Goal: Book appointment/travel/reservation

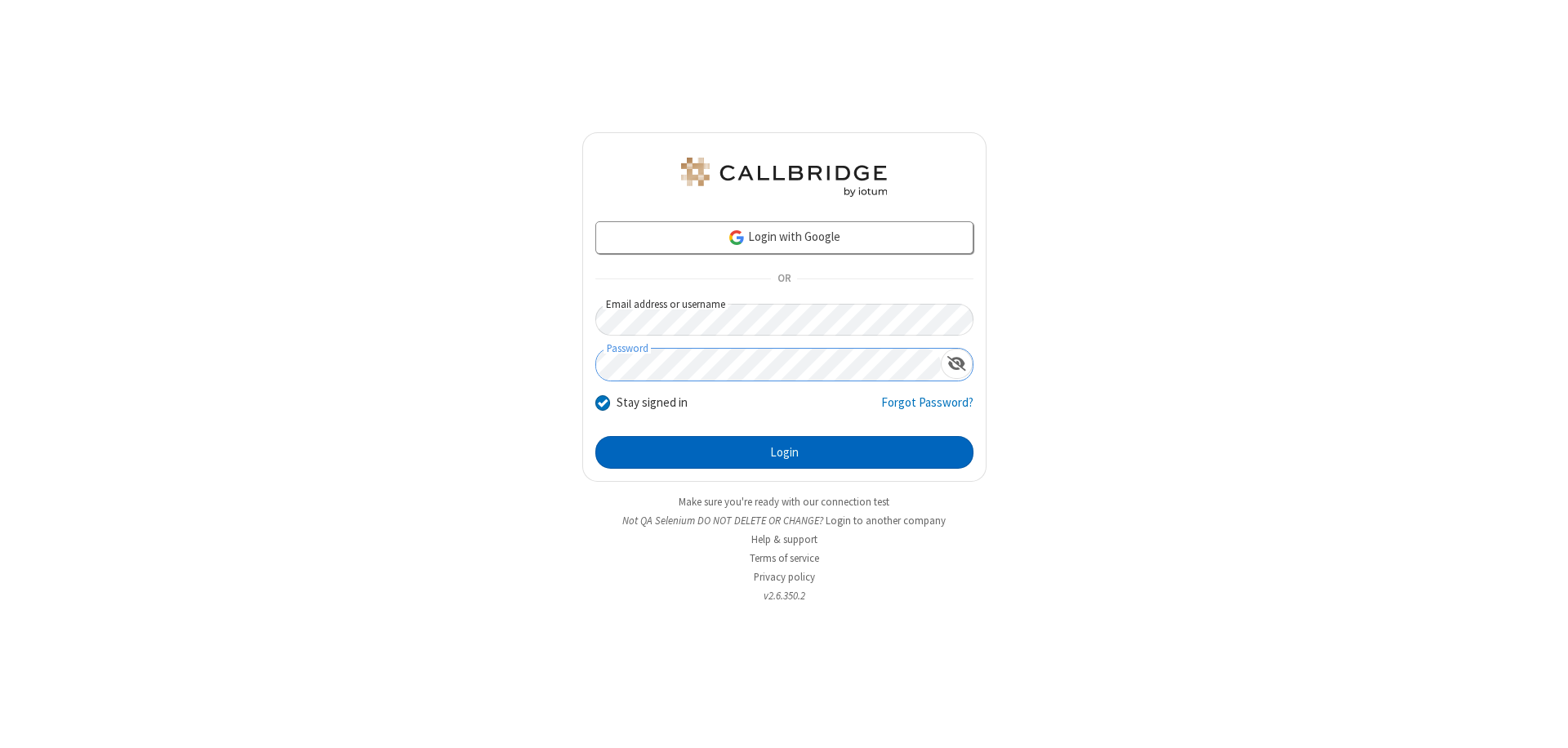
click at [784, 452] on button "Login" at bounding box center [784, 452] width 378 height 33
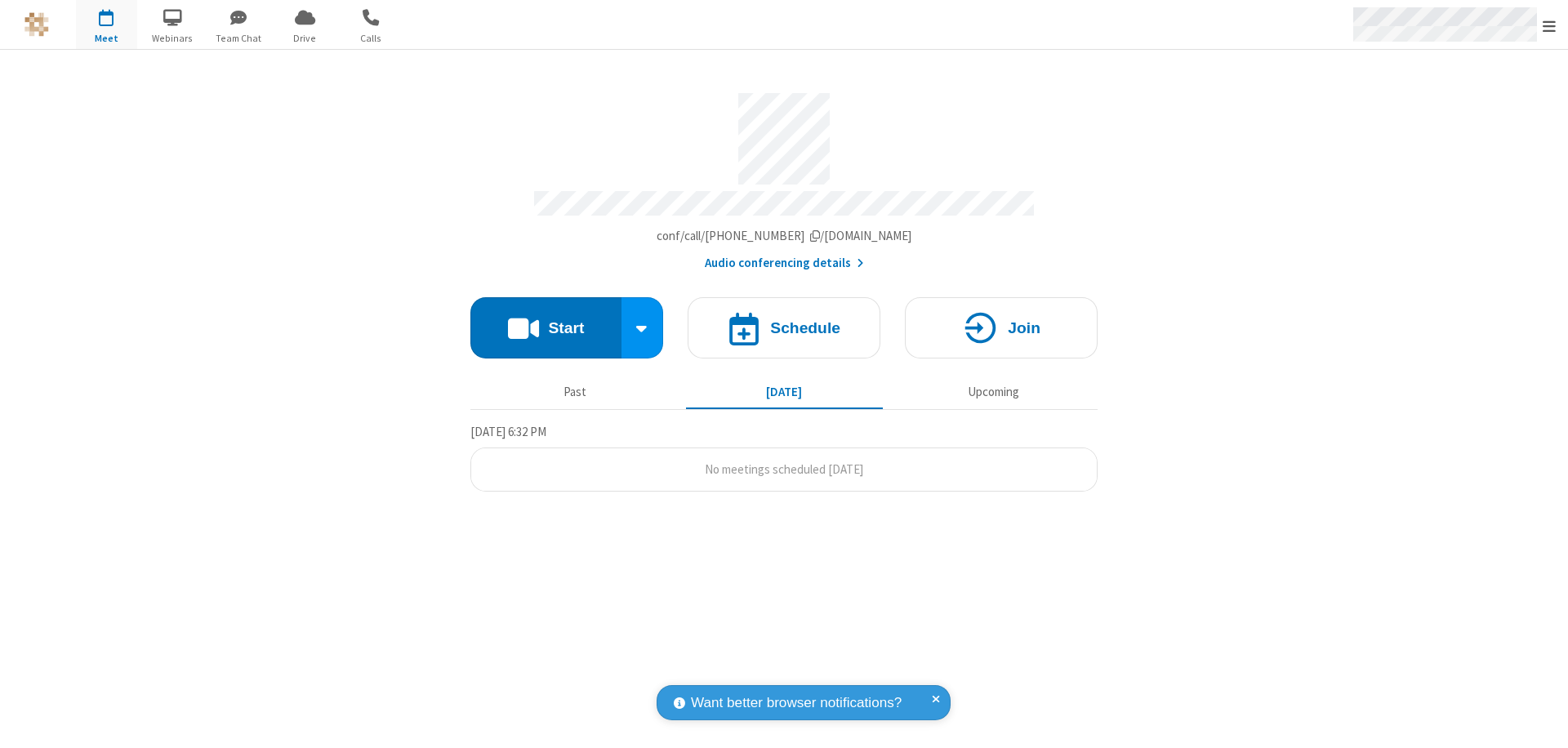
click at [1549, 25] on span "Open menu" at bounding box center [1549, 26] width 13 height 16
click at [106, 25] on span "button" at bounding box center [106, 17] width 61 height 28
click at [784, 320] on h4 "Schedule" at bounding box center [805, 328] width 70 height 15
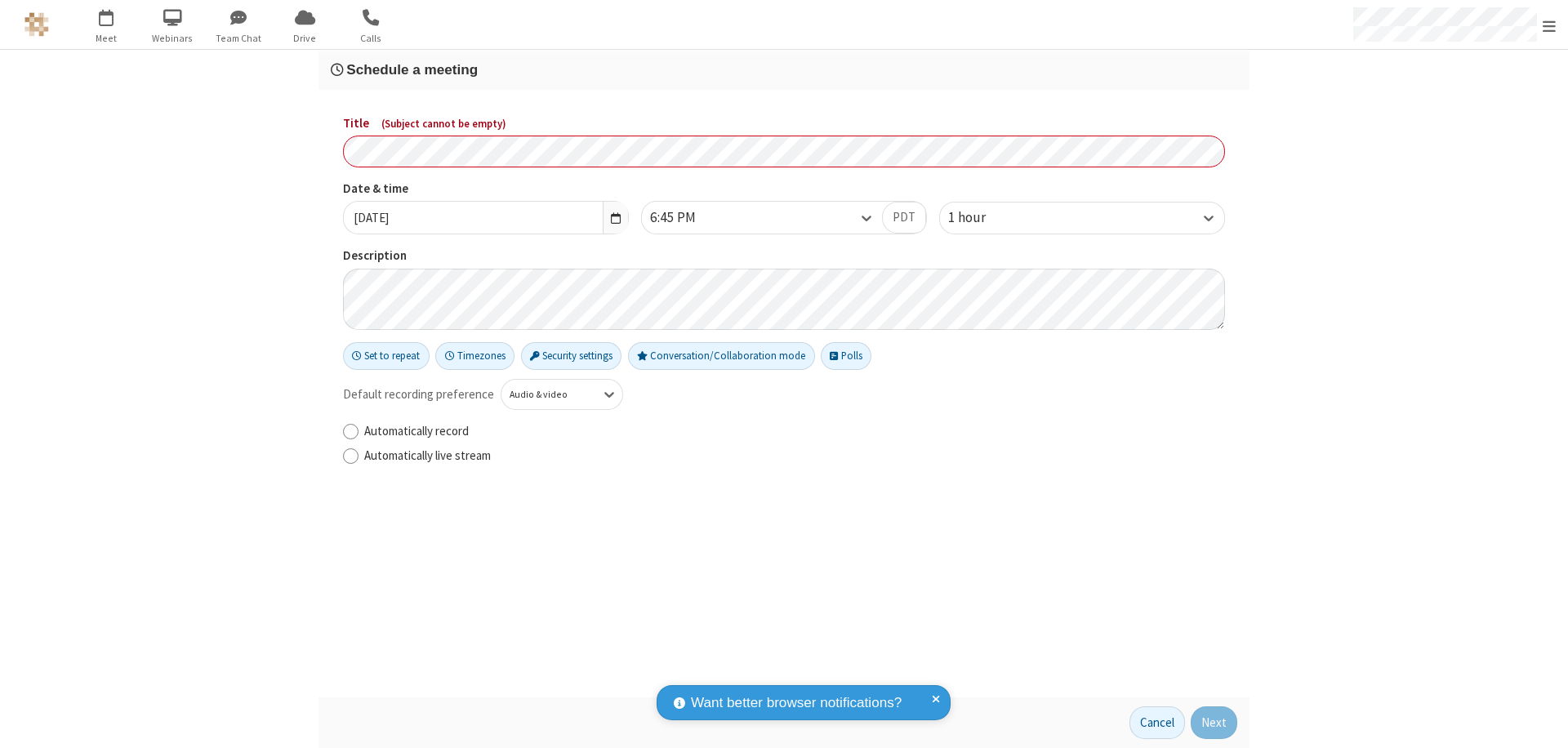
click at [784, 69] on h3 "Schedule a meeting" at bounding box center [784, 69] width 906 height 15
